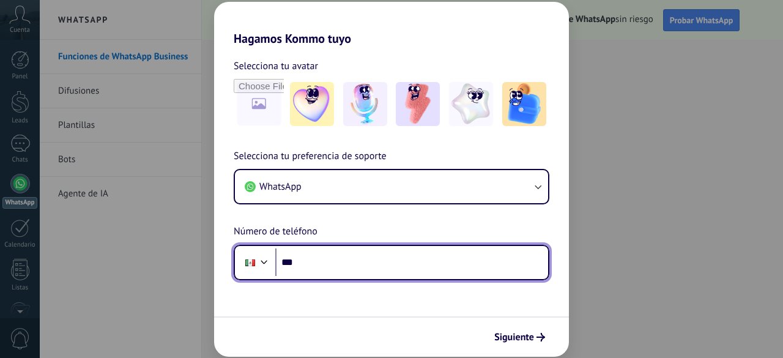
click at [456, 262] on input "***" at bounding box center [411, 262] width 273 height 28
type input "**********"
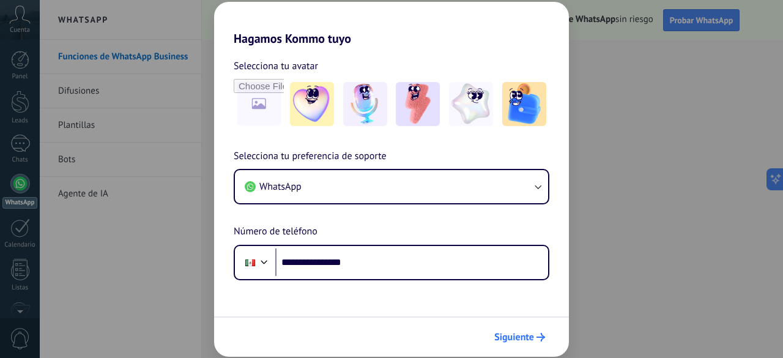
click at [535, 333] on span "Siguiente" at bounding box center [519, 337] width 51 height 9
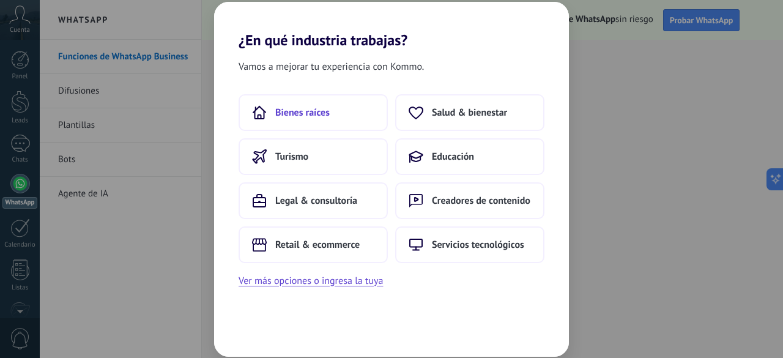
click at [272, 97] on button "Bienes raíces" at bounding box center [313, 112] width 149 height 37
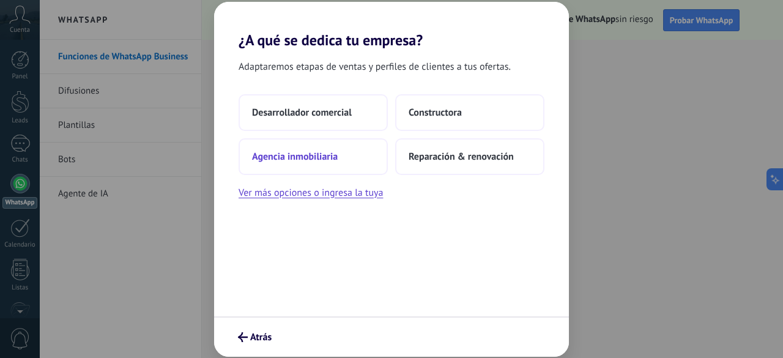
click at [262, 150] on span "Agencia inmobiliaria" at bounding box center [295, 156] width 86 height 12
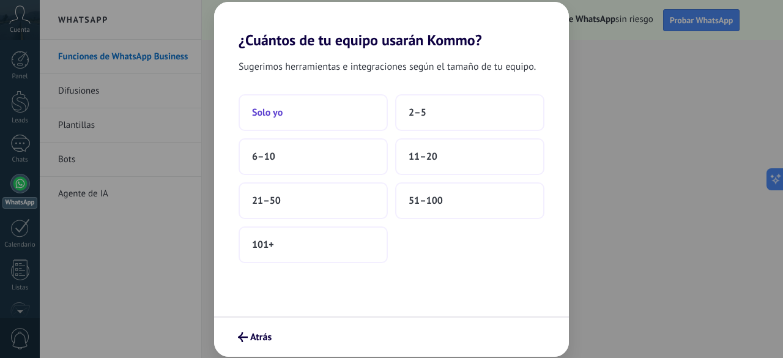
click at [269, 113] on span "Solo yo" at bounding box center [267, 112] width 31 height 12
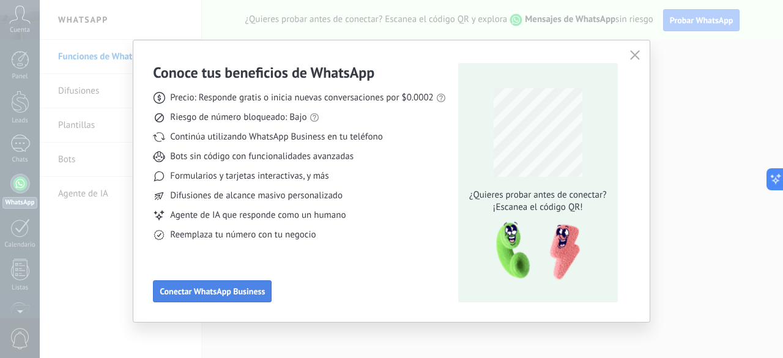
click at [212, 294] on span "Conectar WhatsApp Business" at bounding box center [212, 291] width 105 height 9
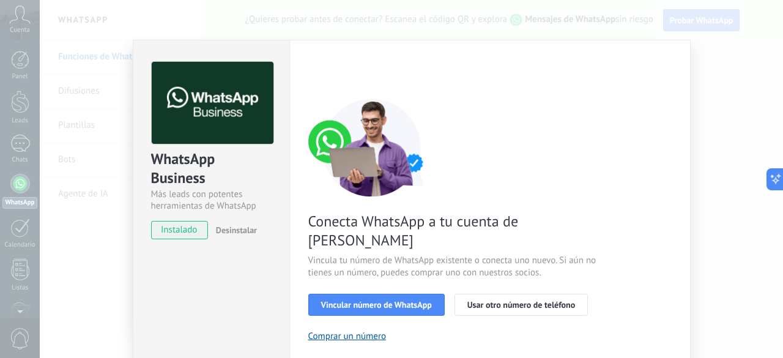
click at [702, 119] on div "WhatsApp Business Más leads con potentes herramientas de WhatsApp instalado Des…" at bounding box center [411, 179] width 743 height 358
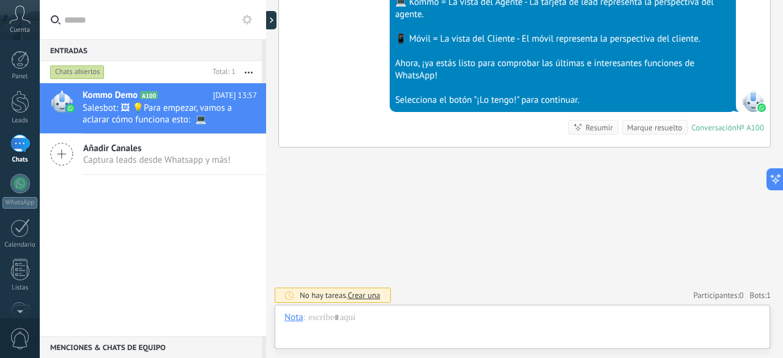
scroll to position [499, 0]
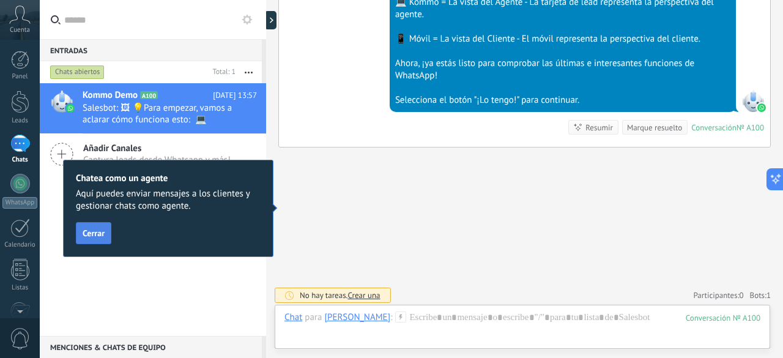
click at [92, 237] on span "Cerrar" at bounding box center [94, 233] width 22 height 9
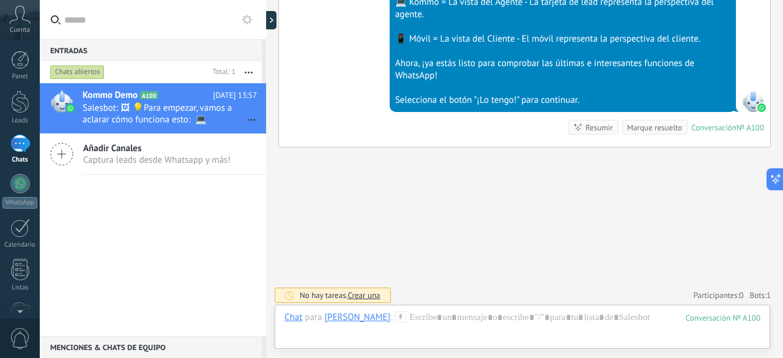
click at [252, 76] on button "button" at bounding box center [248, 72] width 26 height 22
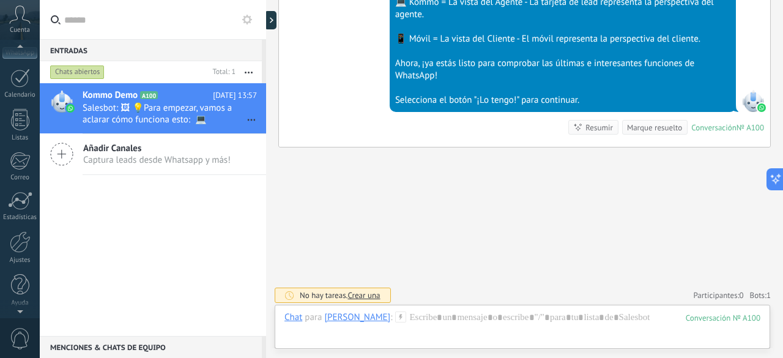
scroll to position [0, 0]
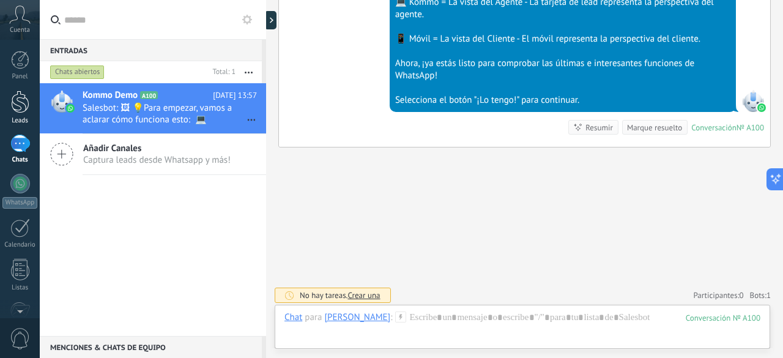
click at [26, 103] on div at bounding box center [20, 102] width 18 height 23
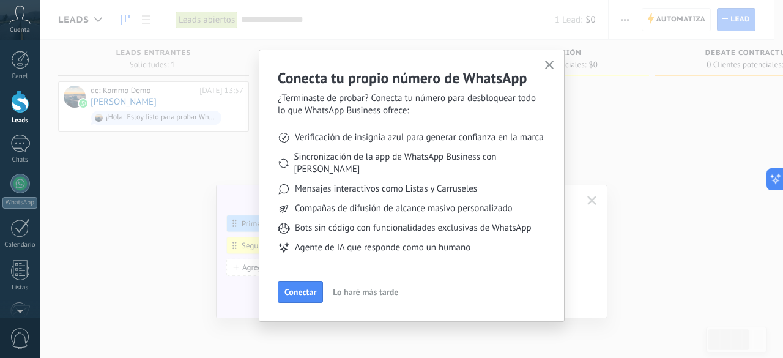
click at [550, 64] on use "button" at bounding box center [549, 65] width 9 height 9
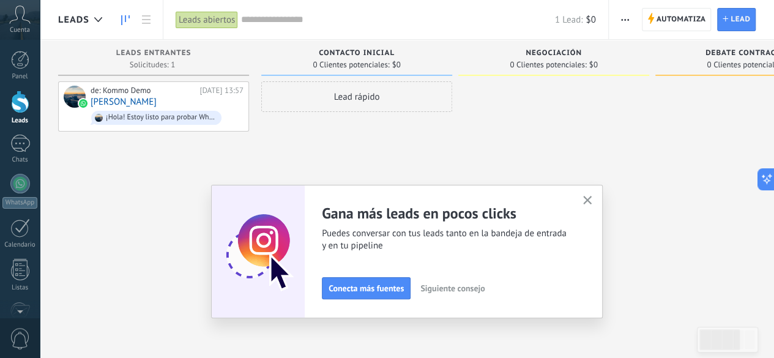
click at [17, 24] on div "Cuenta" at bounding box center [20, 20] width 40 height 40
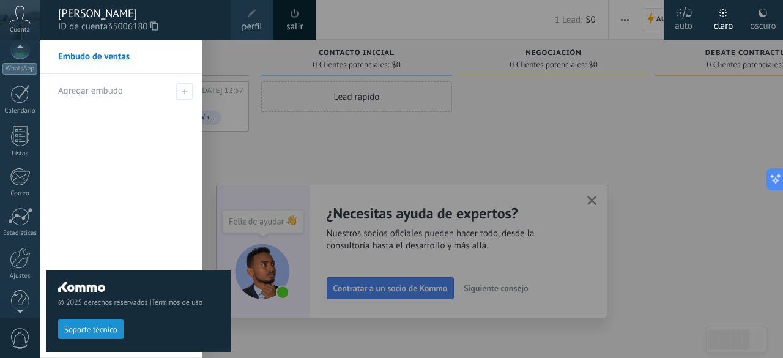
scroll to position [150, 0]
click at [18, 310] on div at bounding box center [20, 309] width 40 height 18
click at [24, 134] on div "Listas" at bounding box center [19, 138] width 35 height 8
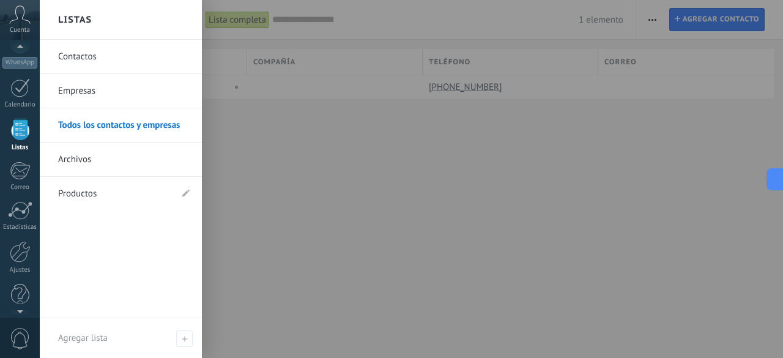
scroll to position [150, 0]
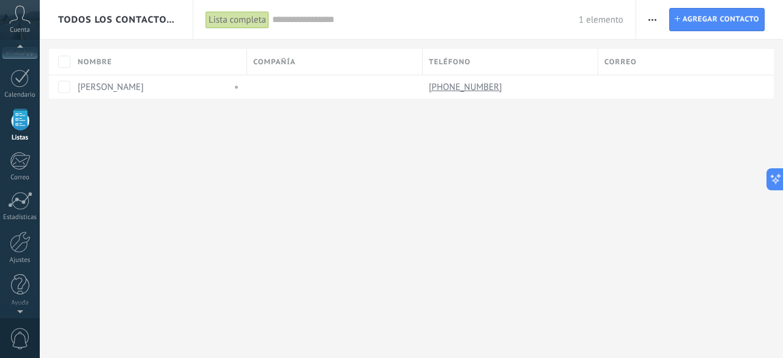
click at [22, 12] on icon at bounding box center [19, 15] width 21 height 18
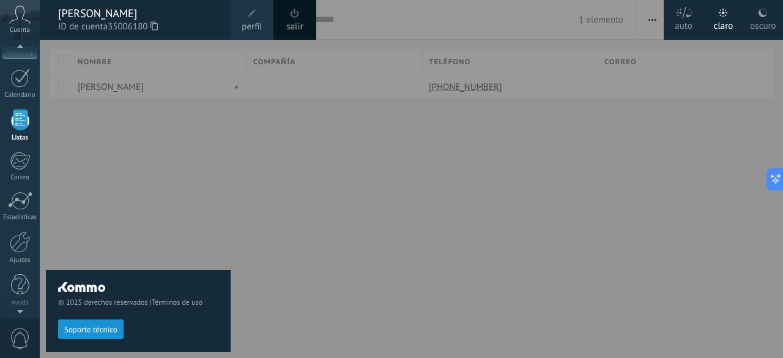
click at [182, 210] on div "© 2025 derechos reservados | Términos de uso Soporte técnico" at bounding box center [138, 199] width 185 height 318
click at [486, 147] on div at bounding box center [431, 179] width 783 height 358
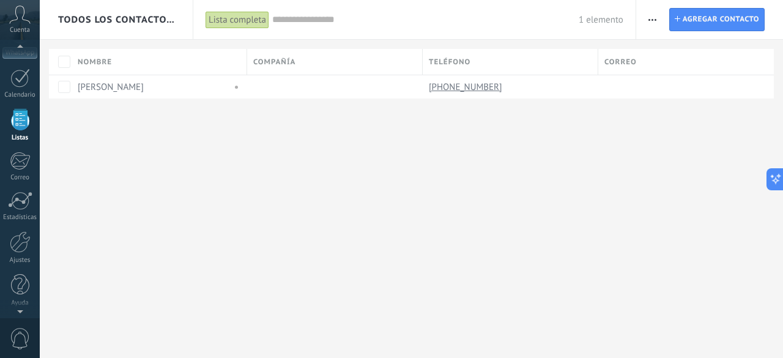
scroll to position [75, 0]
click at [12, 65] on div "1" at bounding box center [20, 68] width 20 height 18
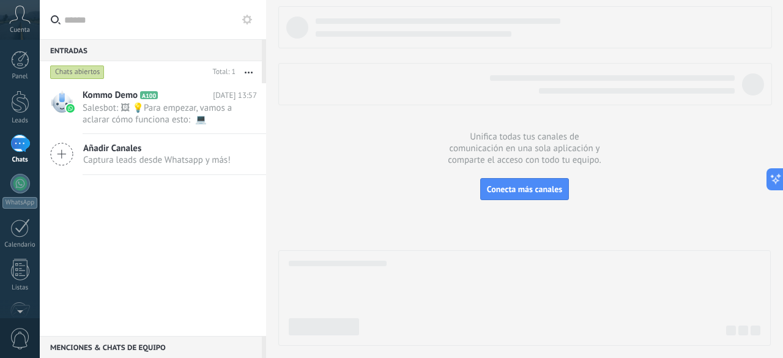
click at [67, 154] on icon at bounding box center [61, 154] width 23 height 23
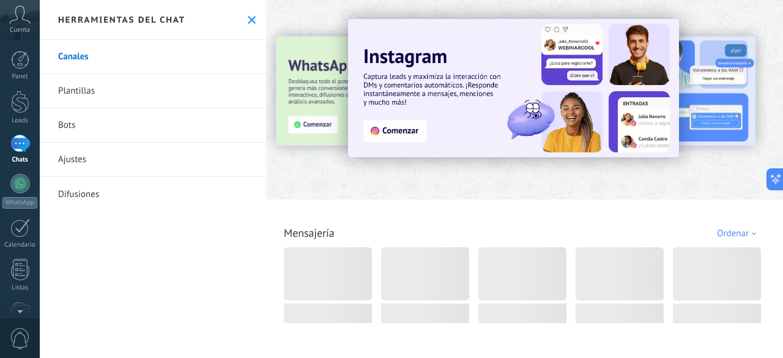
click at [76, 192] on link "Difusiones" at bounding box center [153, 194] width 226 height 34
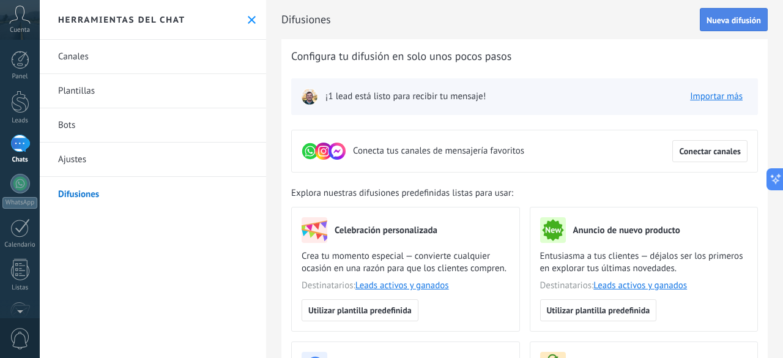
click at [711, 16] on span "Nueva difusión" at bounding box center [733, 20] width 54 height 9
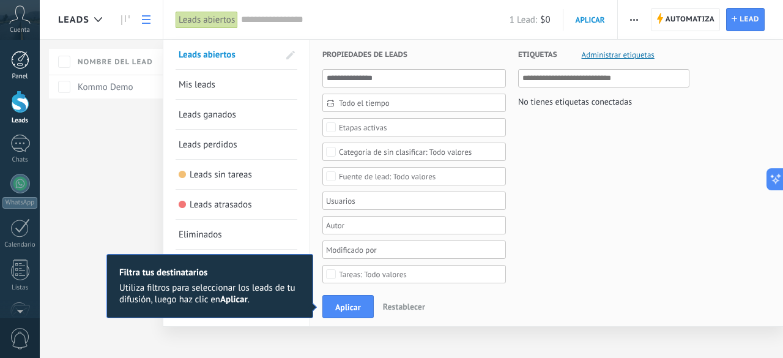
click at [21, 62] on div at bounding box center [20, 60] width 18 height 18
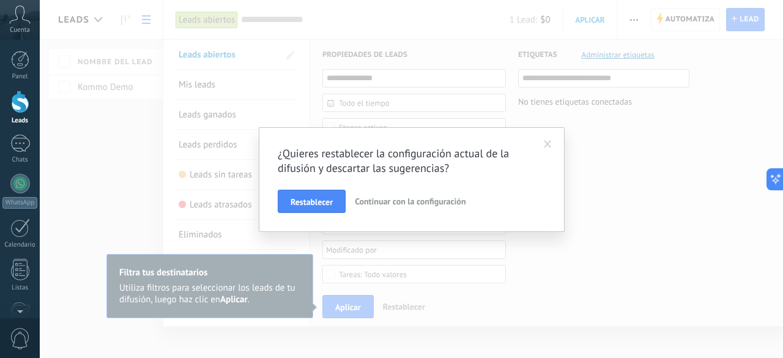
click at [395, 200] on span "Continuar con la configuración" at bounding box center [410, 201] width 111 height 11
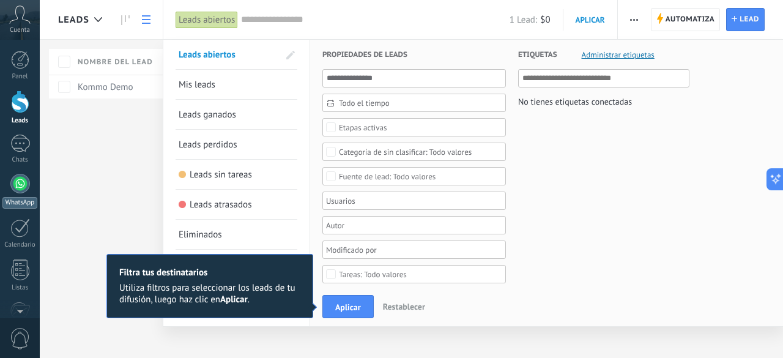
click at [18, 177] on div at bounding box center [20, 184] width 20 height 20
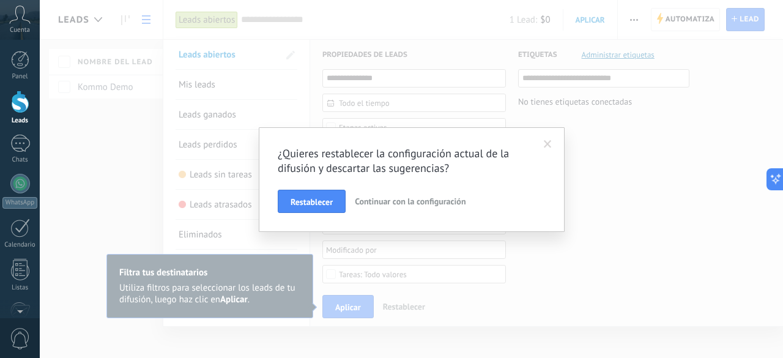
click at [391, 199] on span "Continuar con la configuración" at bounding box center [410, 201] width 111 height 11
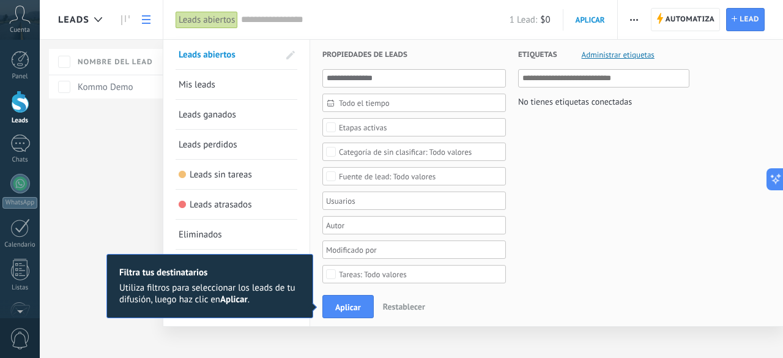
click at [97, 20] on div "Leads Automatiza Nueva difusión Editar embudo Imprimir Ajustes de la lista Impo…" at bounding box center [411, 179] width 743 height 358
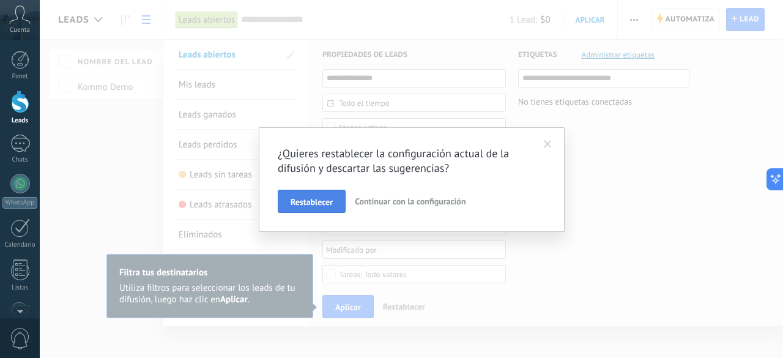
click at [326, 198] on span "Restablecer" at bounding box center [312, 202] width 42 height 9
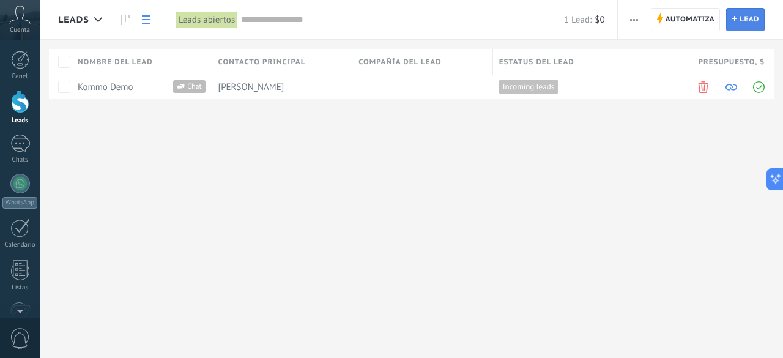
click at [744, 13] on span "Lead" at bounding box center [749, 20] width 20 height 22
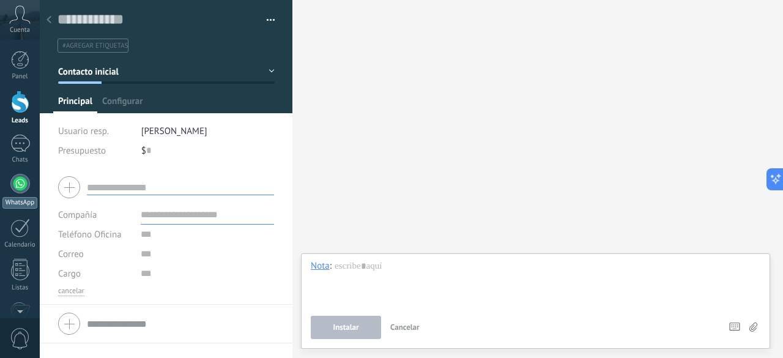
click at [15, 182] on div at bounding box center [20, 184] width 20 height 20
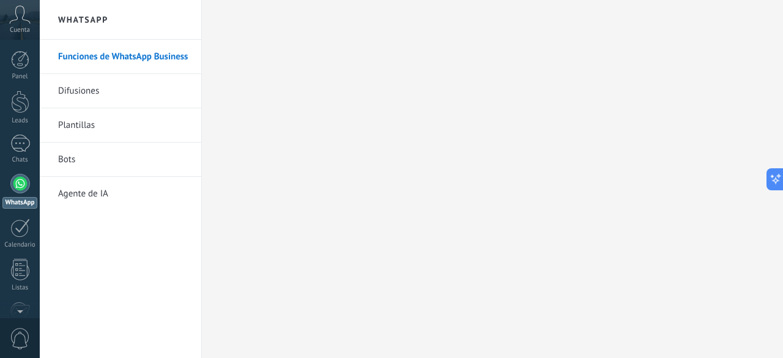
click at [80, 89] on link "Difusiones" at bounding box center [123, 91] width 131 height 34
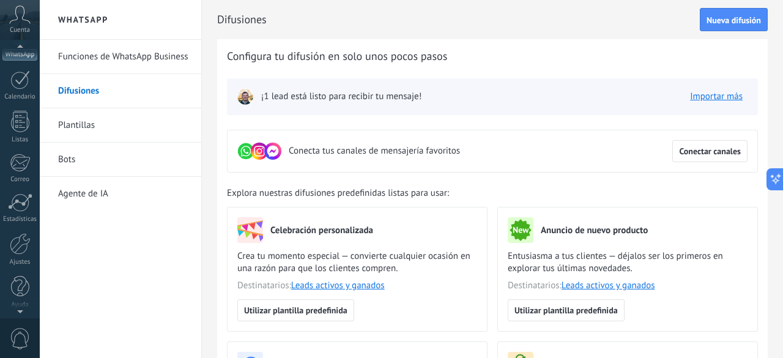
scroll to position [150, 0]
click at [13, 306] on div at bounding box center [20, 309] width 40 height 18
click at [18, 312] on div at bounding box center [20, 309] width 40 height 18
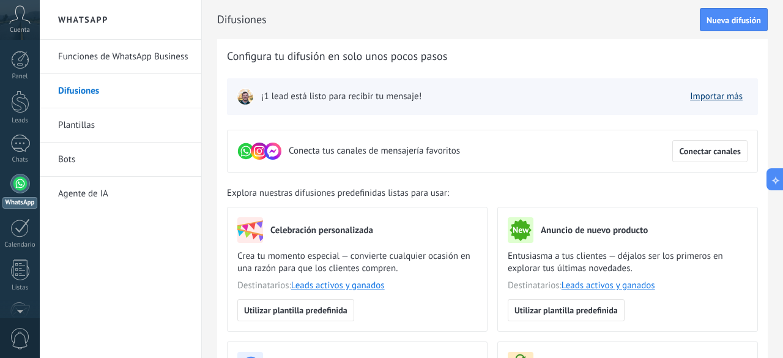
click at [710, 99] on link "Importar más" at bounding box center [716, 97] width 53 height 12
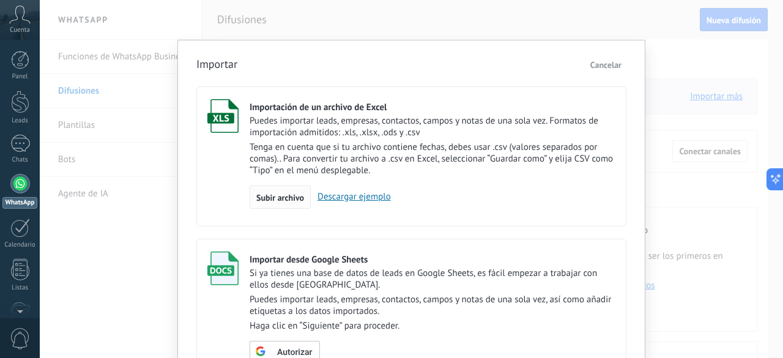
click at [292, 194] on span "Subir archivo" at bounding box center [280, 197] width 48 height 9
click at [0, 0] on input "Importación de un archivo de Excel Puedes importar leads, empresas, contactos, …" at bounding box center [0, 0] width 0 height 0
click at [295, 199] on span "Subir archivo" at bounding box center [280, 197] width 48 height 9
click at [0, 0] on input "Importación de un archivo de Excel Puedes importar leads, empresas, contactos, …" at bounding box center [0, 0] width 0 height 0
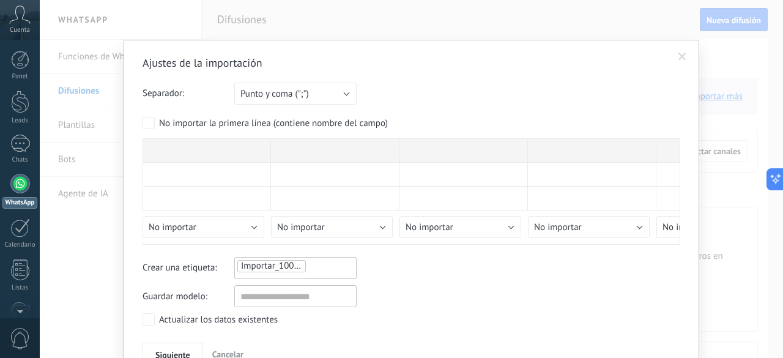
click at [480, 267] on div "Crear una etiqueta: Importar_10082025_1403" at bounding box center [412, 268] width 538 height 22
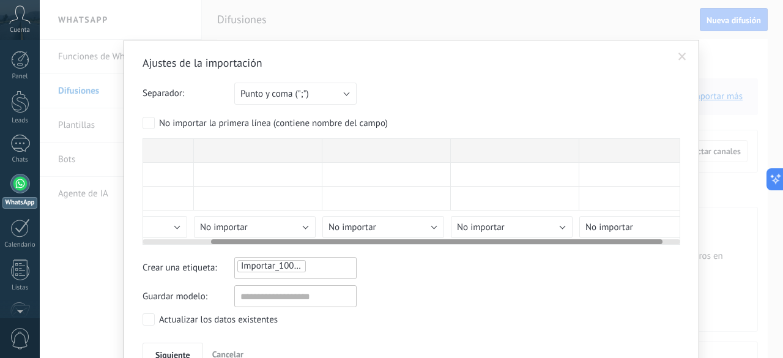
drag, startPoint x: 421, startPoint y: 239, endPoint x: 491, endPoint y: 254, distance: 71.3
click at [491, 254] on div "Ajustes de la importación Separador: Punto y coma (";") Coma (",") Tabulación (…" at bounding box center [412, 211] width 538 height 310
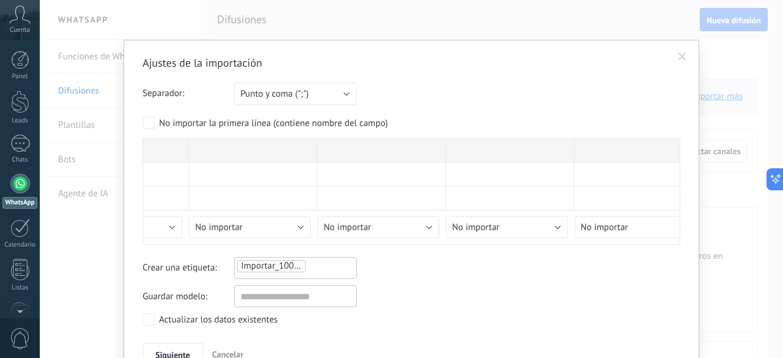
scroll to position [64, 0]
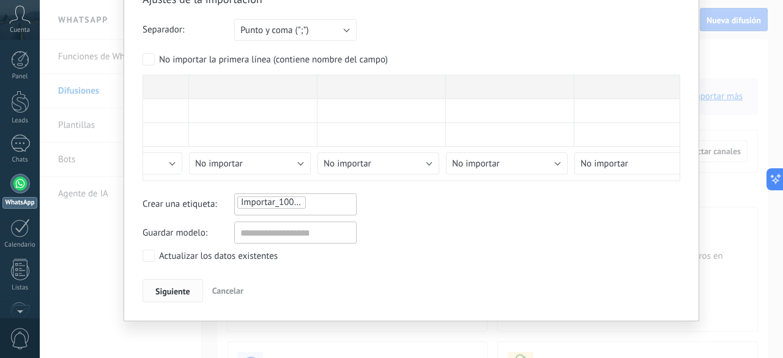
click at [172, 291] on span "Siguiente" at bounding box center [172, 291] width 35 height 9
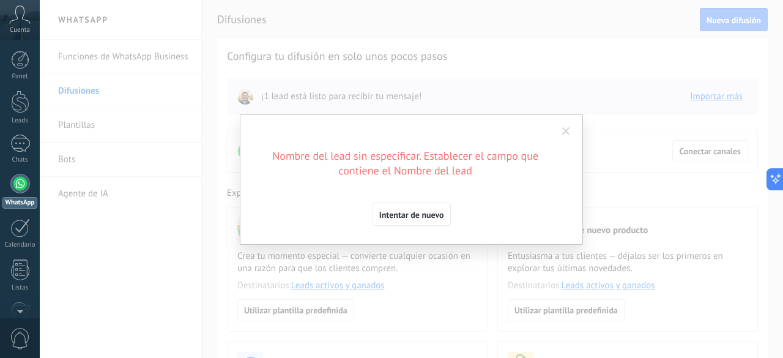
scroll to position [0, 0]
click at [417, 215] on span "Intentar de nuevo" at bounding box center [411, 214] width 65 height 9
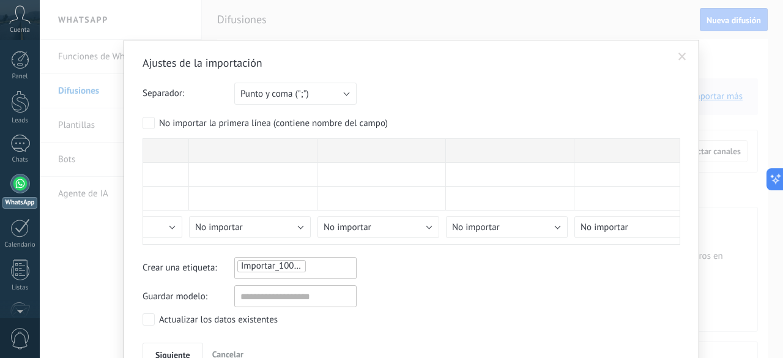
click at [684, 62] on span at bounding box center [682, 56] width 20 height 21
